Goal: Transaction & Acquisition: Subscribe to service/newsletter

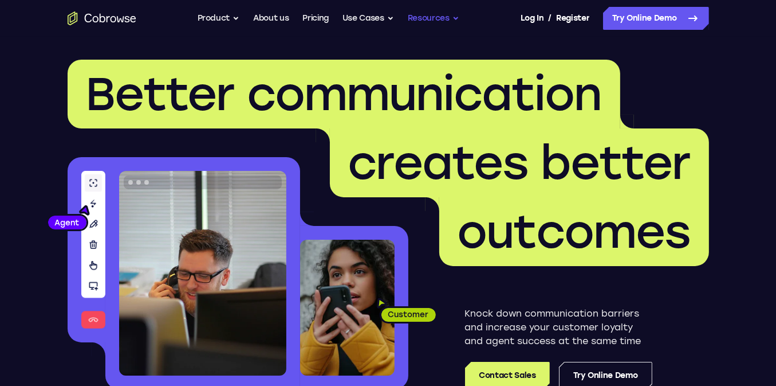
click at [416, 12] on button "Resources" at bounding box center [434, 18] width 52 height 23
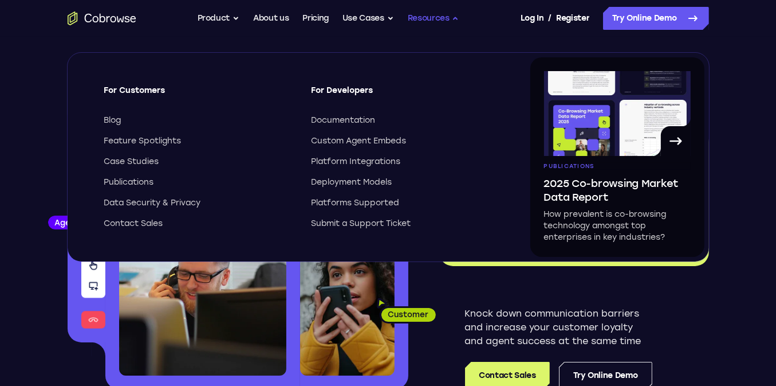
click at [416, 12] on button "Resources" at bounding box center [434, 18] width 52 height 23
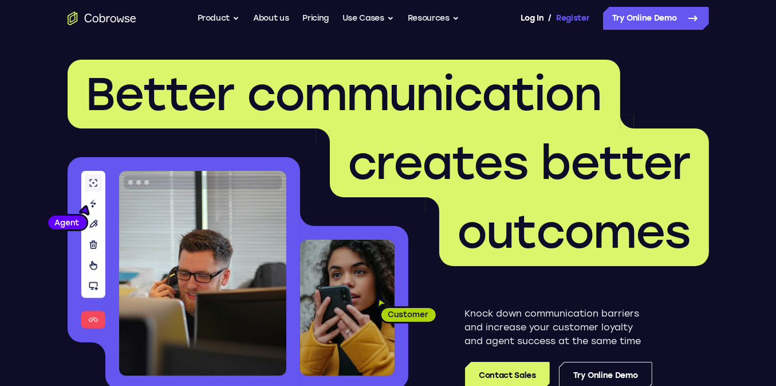
click at [580, 17] on link "Register" at bounding box center [572, 18] width 33 height 23
click at [321, 18] on link "Pricing" at bounding box center [316, 18] width 26 height 23
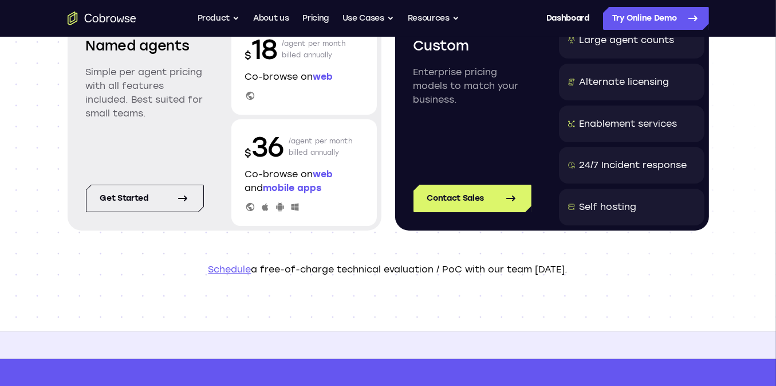
scroll to position [76, 0]
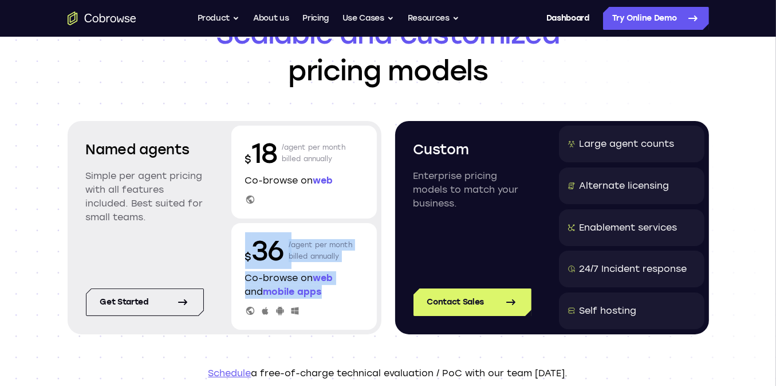
drag, startPoint x: 240, startPoint y: 238, endPoint x: 367, endPoint y: 291, distance: 138.4
click at [367, 291] on div "$ 36 /agent per month billed annually Co-browse on web and mobile apps" at bounding box center [304, 276] width 146 height 107
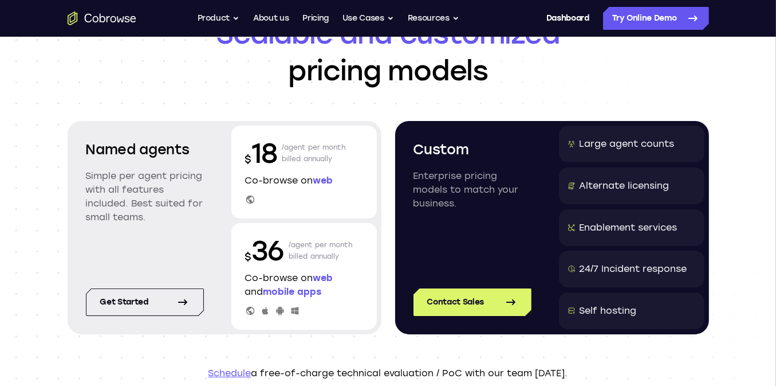
click at [345, 313] on div at bounding box center [304, 310] width 118 height 10
